Goal: Task Accomplishment & Management: Manage account settings

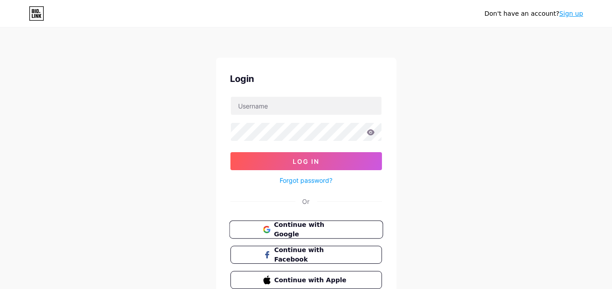
click at [367, 231] on button "Continue with Google" at bounding box center [306, 230] width 154 height 18
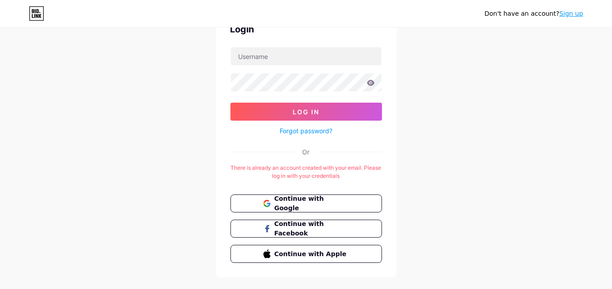
scroll to position [65, 0]
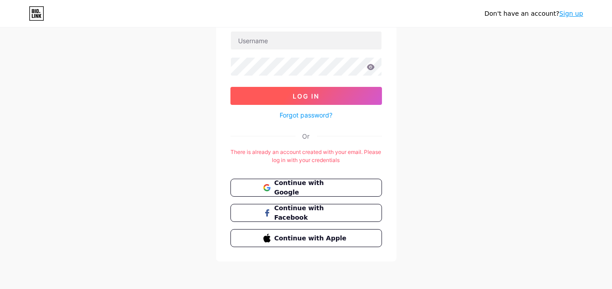
click at [362, 97] on button "Log In" at bounding box center [305, 96] width 151 height 18
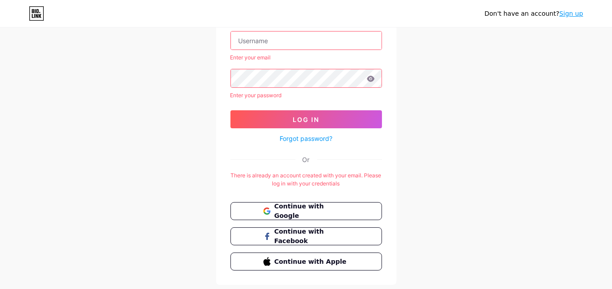
scroll to position [0, 0]
